Goal: Book appointment/travel/reservation

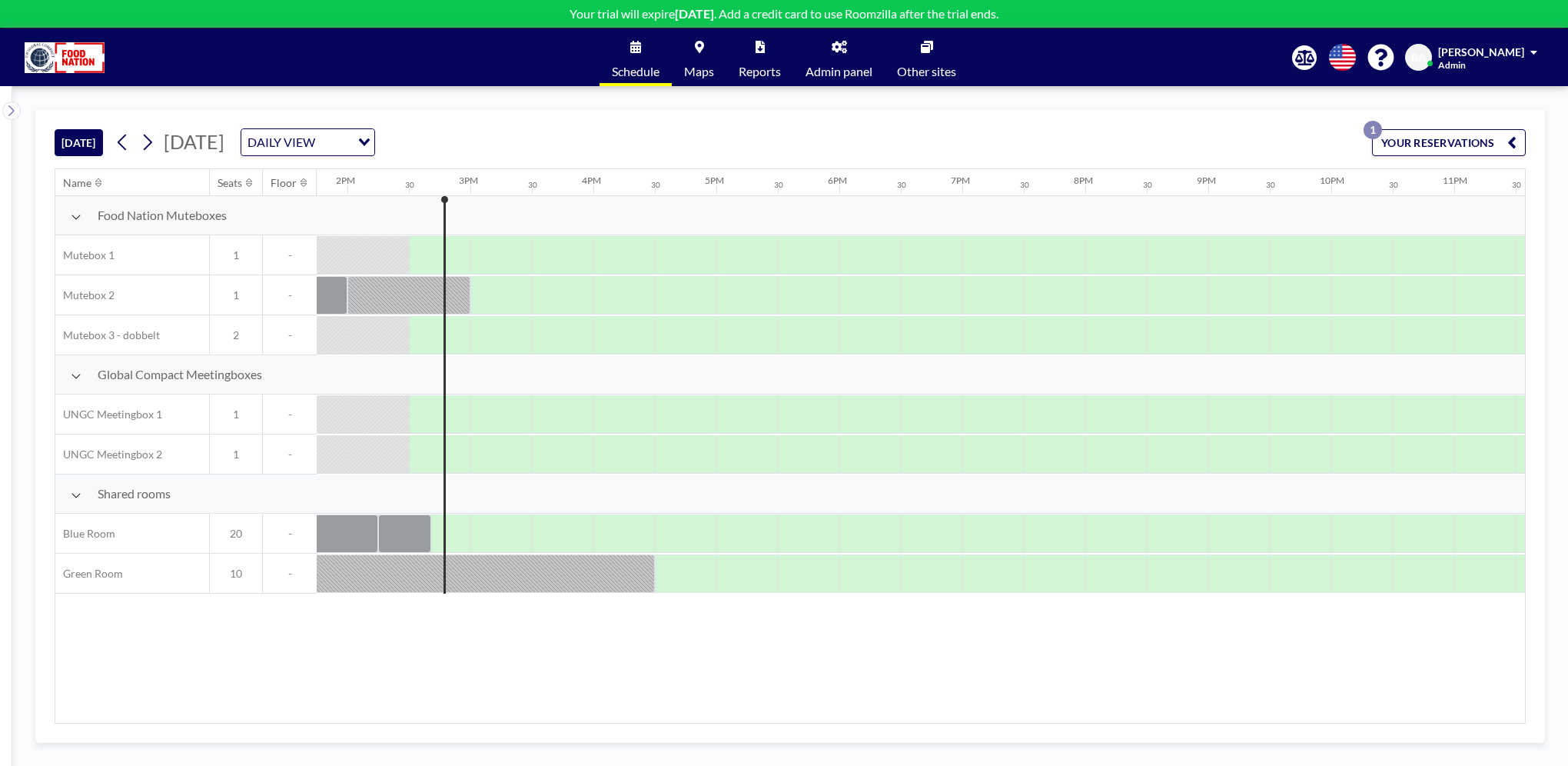
scroll to position [0, 1722]
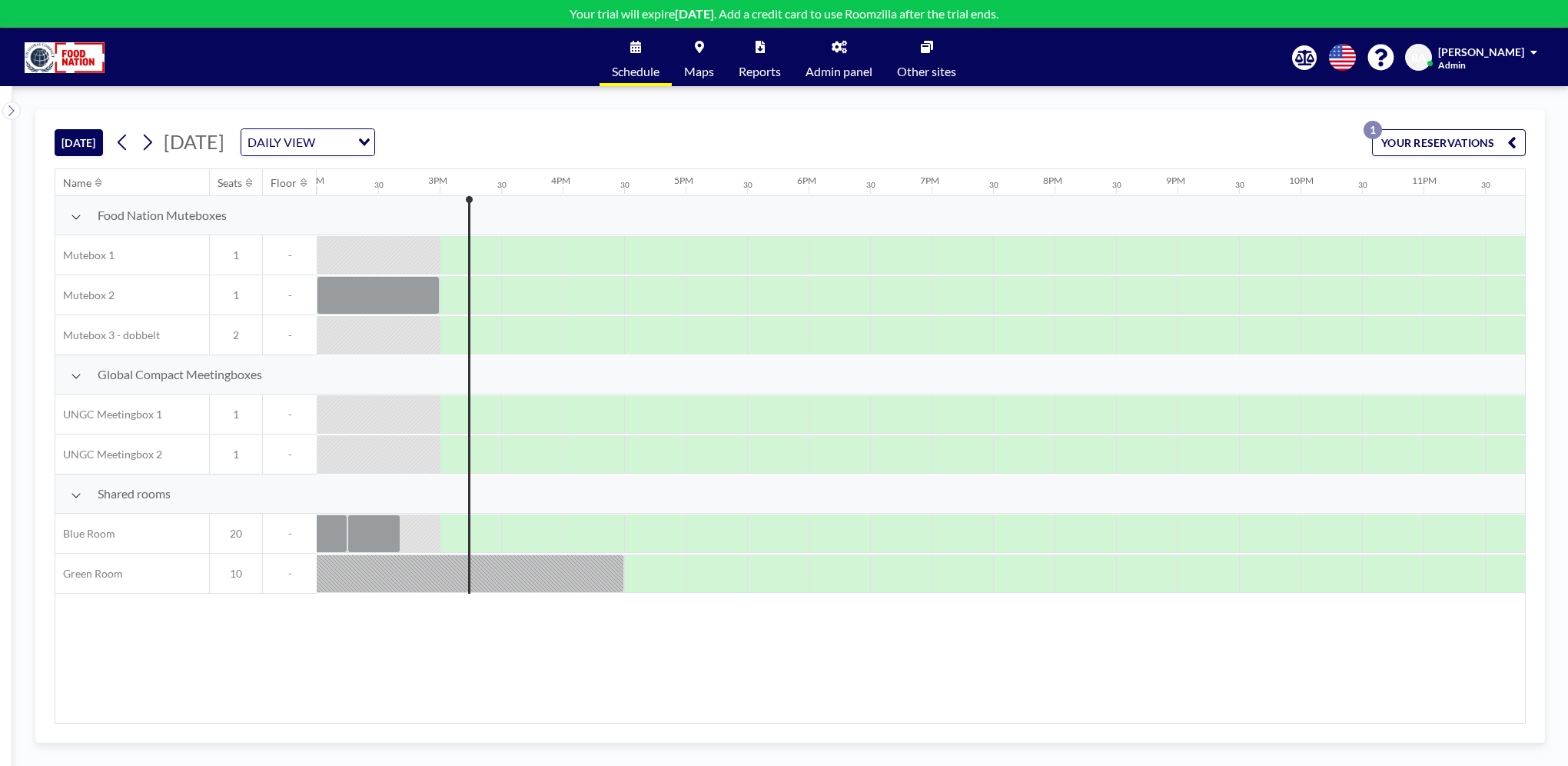
click at [455, 524] on div at bounding box center [471, 534] width 62 height 38
click at [489, 531] on div at bounding box center [486, 534] width 29 height 39
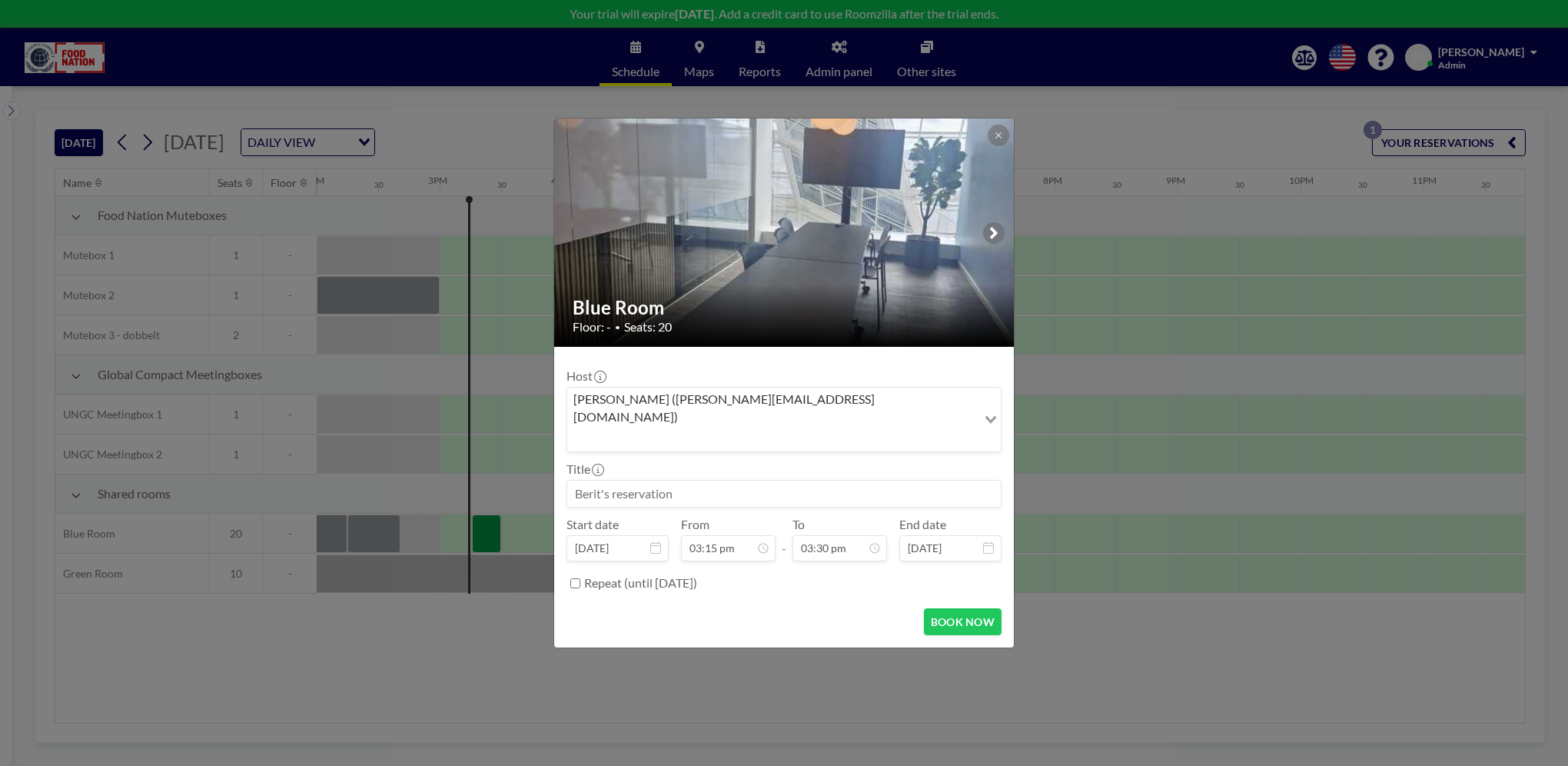
click at [629, 481] on input at bounding box center [784, 494] width 433 height 26
type input "Koordination [PERSON_NAME] og [PERSON_NAME]"
click at [747, 388] on div "04:00 pm" at bounding box center [804, 402] width 180 height 28
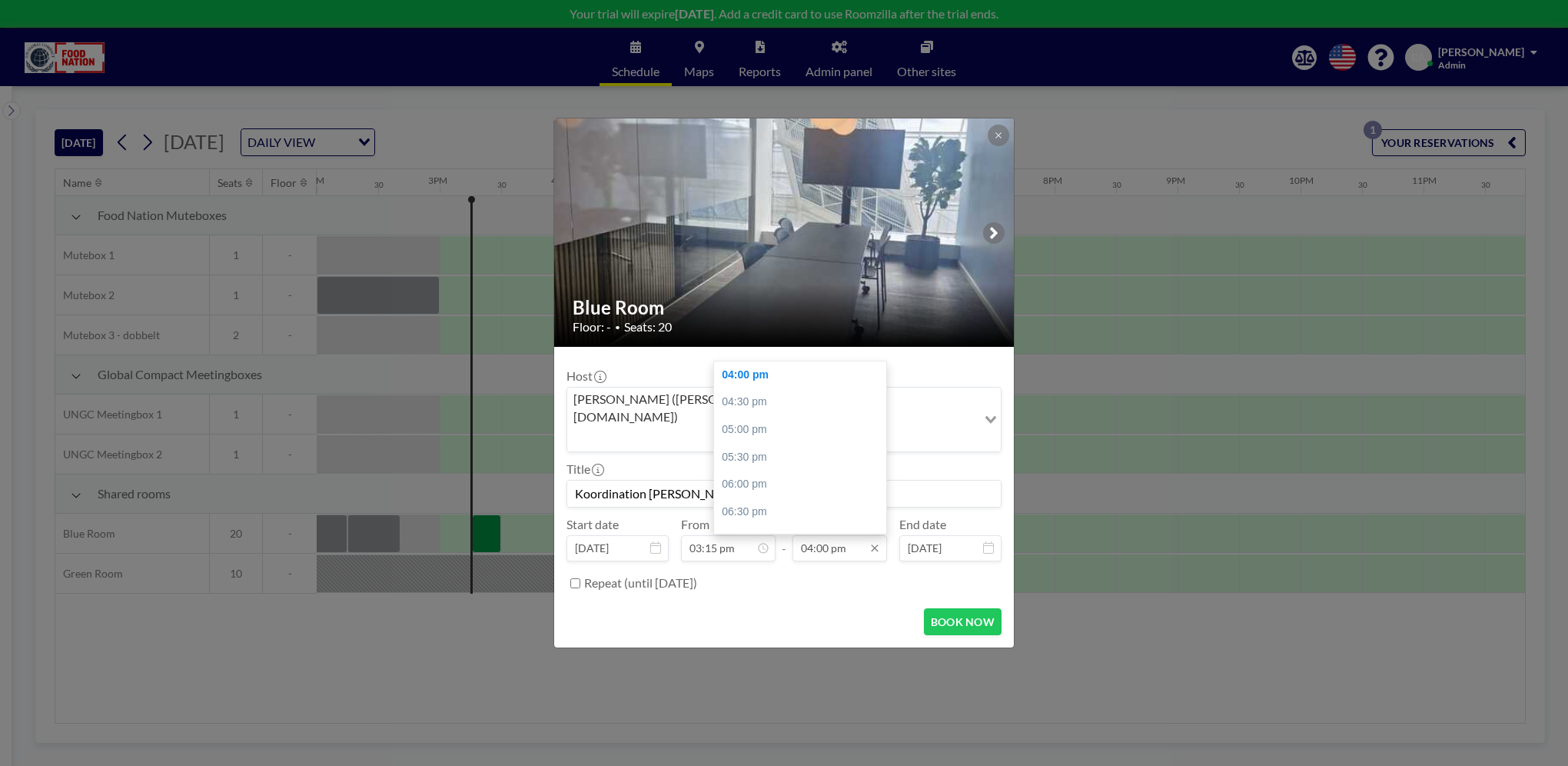
click at [815, 535] on input "04:00 pm" at bounding box center [840, 547] width 94 height 26
drag, startPoint x: 816, startPoint y: 526, endPoint x: 827, endPoint y: 529, distance: 11.4
click at [827, 535] on input "04:00 pm" at bounding box center [840, 547] width 94 height 26
type input "04:15 pm"
click at [956, 608] on button "BOOK NOW" at bounding box center [963, 621] width 78 height 27
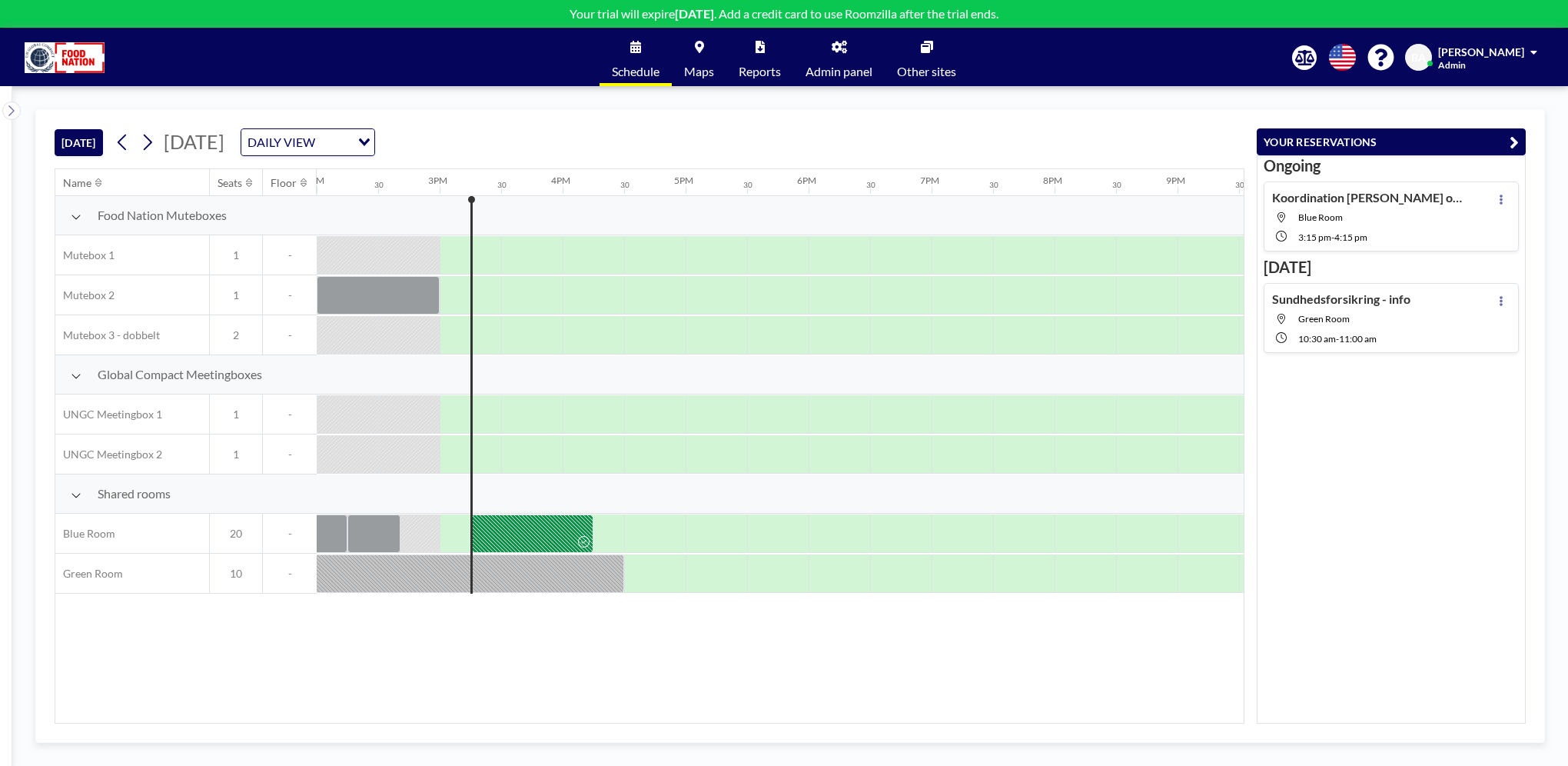
click at [1340, 197] on h4 "Koordination [PERSON_NAME] og [PERSON_NAME]" at bounding box center [1367, 197] width 192 height 15
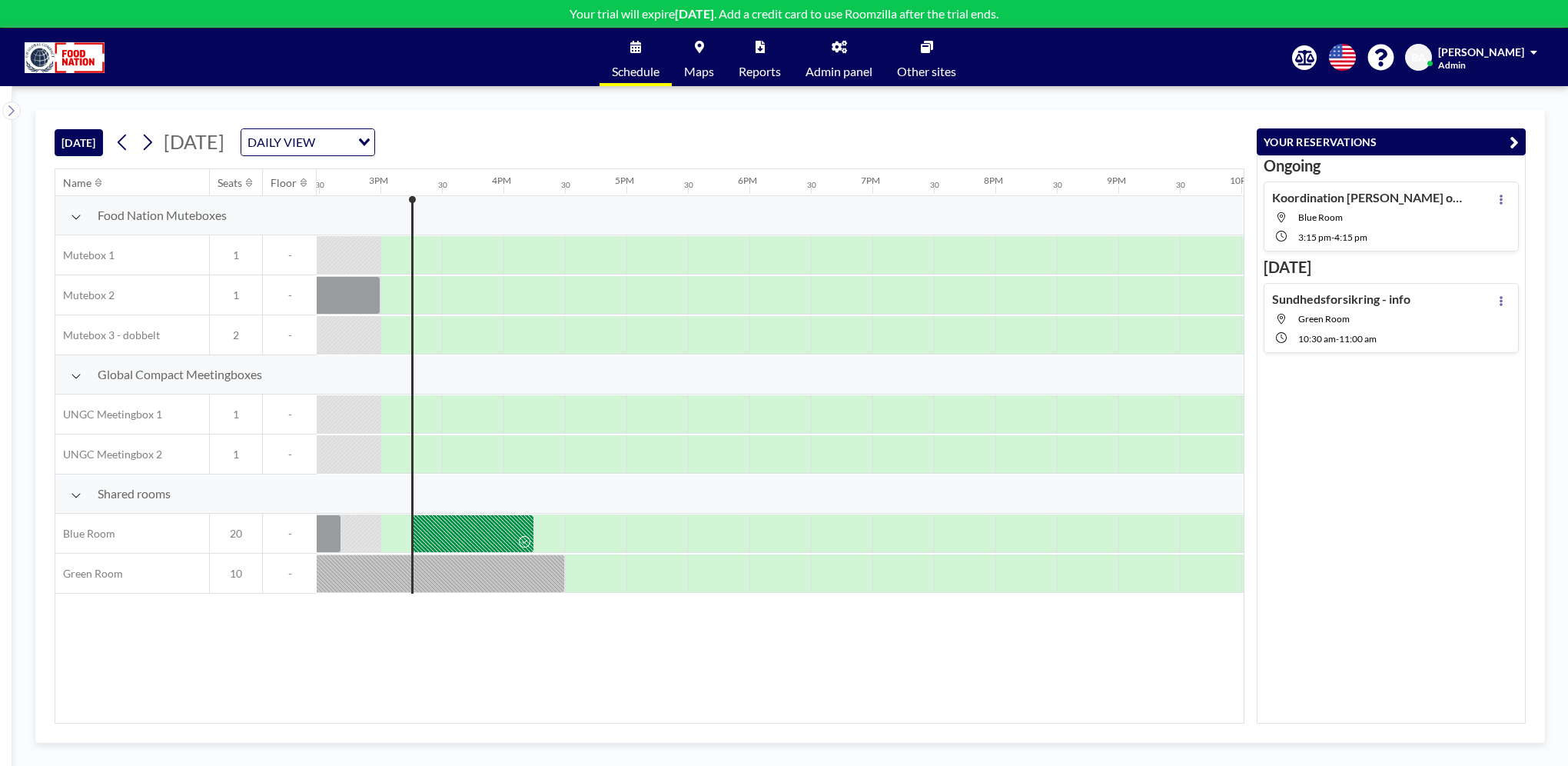
scroll to position [0, 1784]
click at [449, 525] on div at bounding box center [470, 534] width 122 height 39
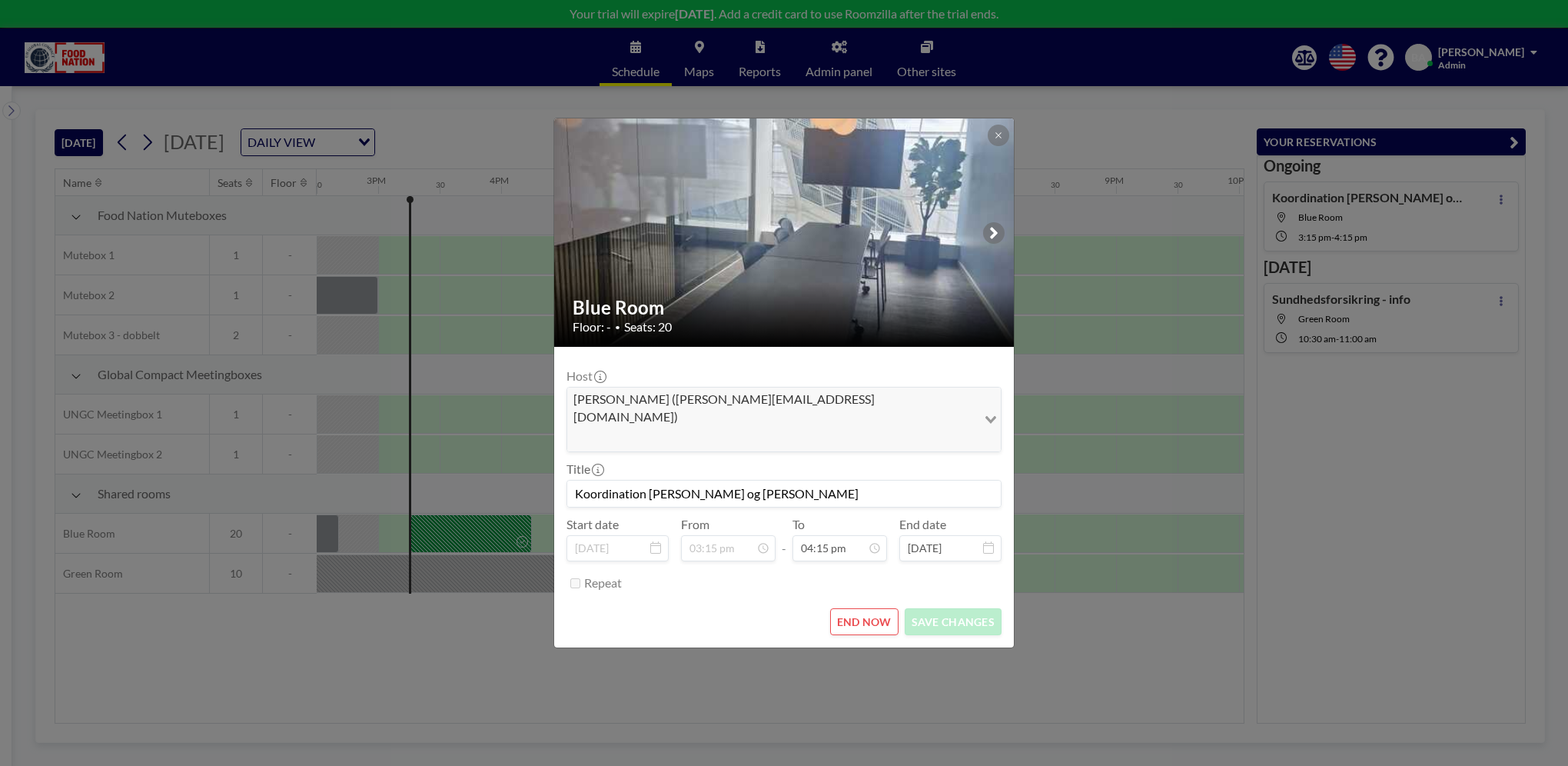
drag, startPoint x: 657, startPoint y: 678, endPoint x: 672, endPoint y: 747, distance: 70.6
click at [658, 677] on div "Blue Room Floor: - • Seats: 20 Host [PERSON_NAME] ([PERSON_NAME][EMAIL_ADDRESS]…" at bounding box center [784, 383] width 1568 height 766
